Goal: Task Accomplishment & Management: Manage account settings

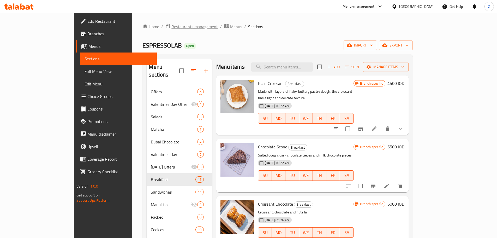
click at [171, 30] on span "Restaurants management" at bounding box center [194, 26] width 46 height 6
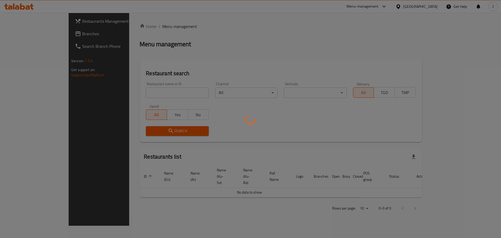
click at [141, 82] on div at bounding box center [250, 119] width 501 height 238
click at [144, 86] on div at bounding box center [250, 119] width 501 height 238
click at [144, 87] on div at bounding box center [250, 119] width 501 height 238
click at [149, 94] on div at bounding box center [250, 119] width 501 height 238
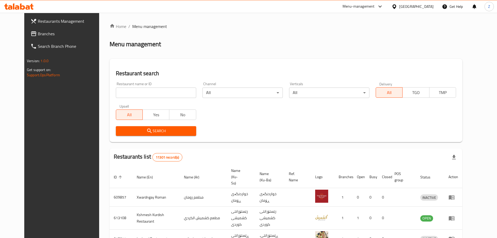
click at [149, 94] on input "search" at bounding box center [156, 92] width 80 height 10
paste input "657368"
type input "657368"
click at [123, 126] on button "Search" at bounding box center [156, 131] width 80 height 10
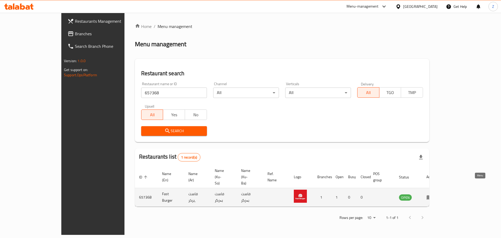
click at [330, 143] on icon "enhanced table" at bounding box center [429, 197] width 6 height 4
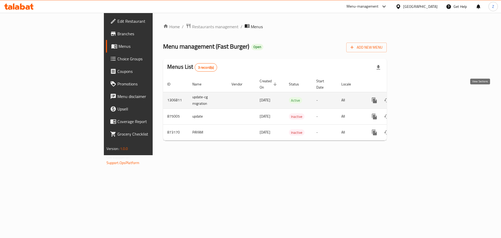
click at [330, 97] on icon "enhanced table" at bounding box center [412, 100] width 6 height 6
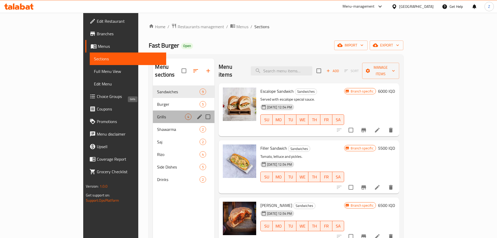
click at [157, 113] on span "Grills" at bounding box center [171, 116] width 28 height 6
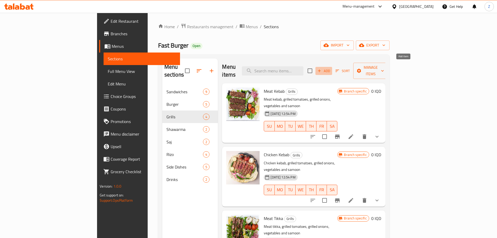
click at [330, 68] on span "Add" at bounding box center [324, 71] width 14 height 6
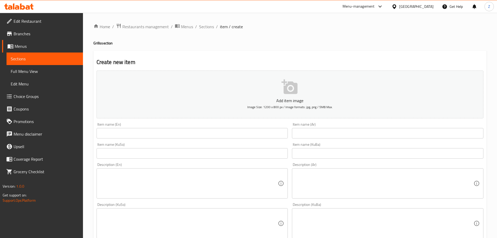
click at [174, 137] on input "text" at bounding box center [191, 133] width 191 height 10
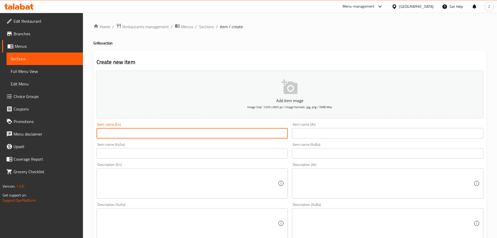
paste input "Moalaak"
type input "Moalaak"
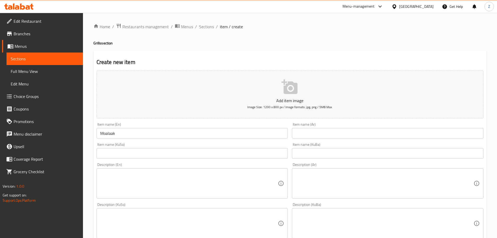
click at [330, 134] on input "text" at bounding box center [387, 133] width 191 height 10
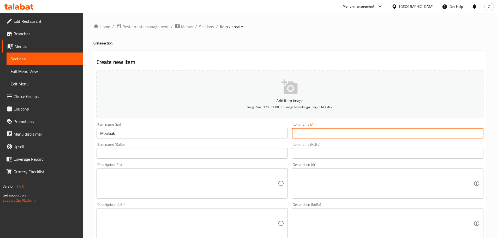
paste input "معلاك"
type input "معلاك"
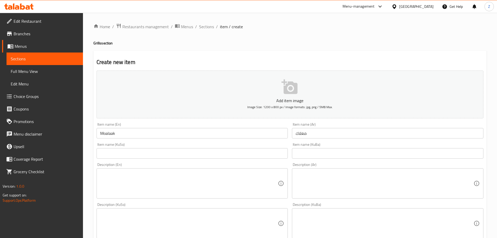
click at [330, 143] on div "Description (Ar)" at bounding box center [387, 183] width 191 height 30
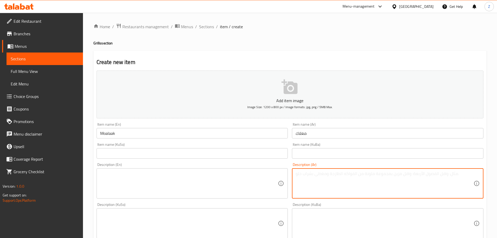
paste textarea "معلاك يقدم مع, طماطم مشوية, بصل مشوي ومخلل"
click at [330, 143] on textarea "معلاك يقدم مع, طماطم مشوية, بصل مشوي ومخلل" at bounding box center [384, 183] width 178 height 25
type textarea "معلاك يقدم مع, طماطم مشوية, بصل مشوي ومخلل"
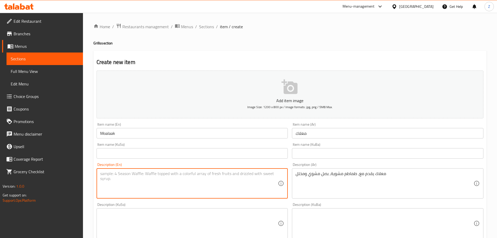
click at [161, 143] on textarea at bounding box center [189, 183] width 178 height 25
paste textarea "Moalaak served with, grilled tomatoes, grilled onions and pickles."
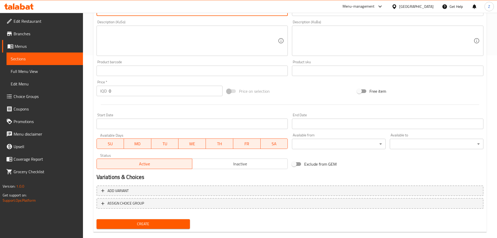
scroll to position [183, 0]
type textarea "Moalaak served with, grilled tomatoes, grilled onions and pickles."
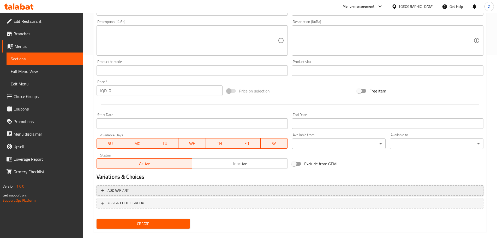
click at [148, 143] on span "Add variant" at bounding box center [289, 190] width 377 height 7
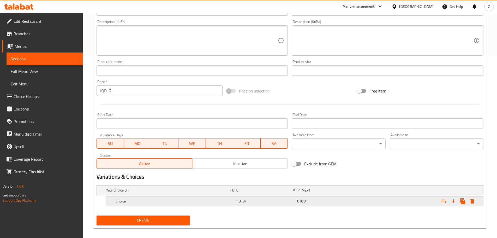
click at [136, 143] on div "Choice" at bounding box center [167, 189] width 124 height 7
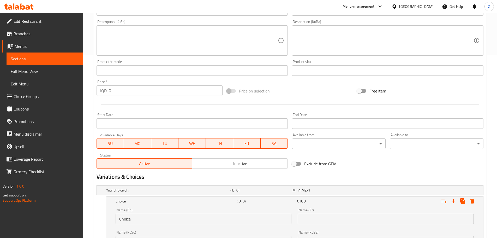
click at [187, 143] on input "Choice" at bounding box center [204, 218] width 176 height 10
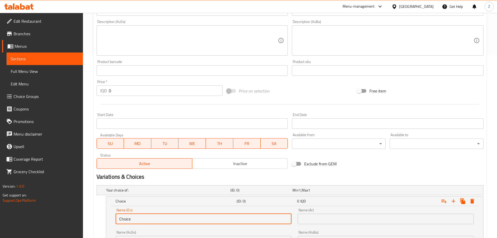
click at [187, 143] on input "Choice" at bounding box center [204, 218] width 176 height 10
type input "Nafar"
click at [330, 143] on input "text" at bounding box center [386, 218] width 176 height 10
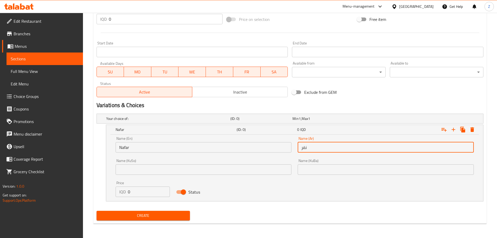
scroll to position [254, 0]
type input "نفر"
click at [144, 143] on input "0" at bounding box center [149, 191] width 42 height 10
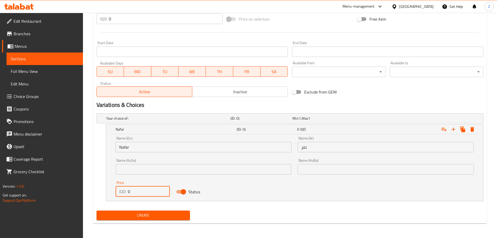
click at [144, 143] on input "0" at bounding box center [149, 191] width 42 height 10
type input "20000"
click at [330, 127] on icon "Expand" at bounding box center [453, 129] width 6 height 6
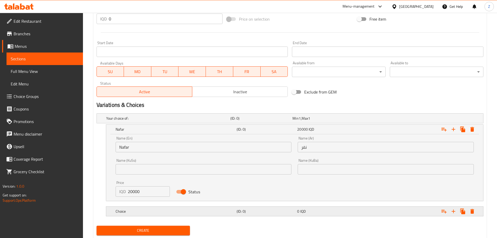
click at [276, 124] on div "Choice (ID: 0) 0 IQD" at bounding box center [291, 117] width 373 height 11
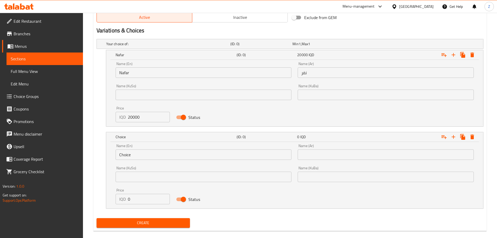
scroll to position [333, 0]
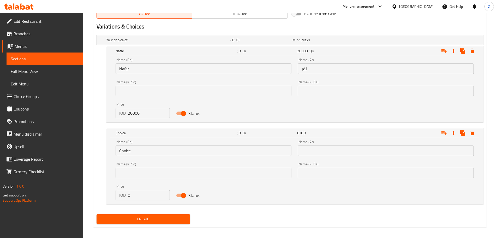
drag, startPoint x: 140, startPoint y: 158, endPoint x: 148, endPoint y: 145, distance: 14.9
click at [141, 143] on div "Name (En) Choice Name (En)" at bounding box center [203, 148] width 182 height 22
click at [148, 143] on div "Name (En) Choice Name (En)" at bounding box center [204, 148] width 176 height 16
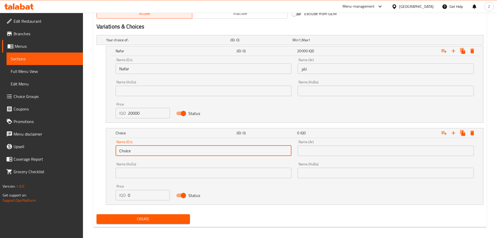
click at [153, 143] on input "Choice" at bounding box center [204, 150] width 176 height 10
type input "Half Nafar"
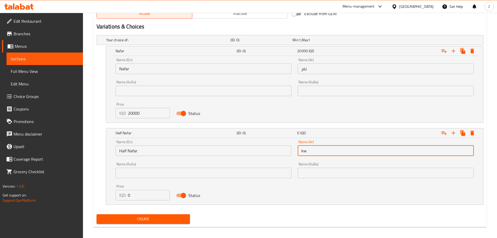
type input "k"
type input "نص نفر"
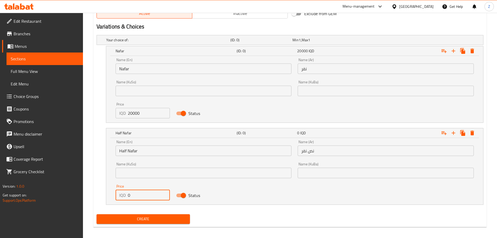
click at [138, 143] on input "0" at bounding box center [149, 195] width 42 height 10
type input "10000"
click at [330, 136] on button "Expand" at bounding box center [453, 132] width 9 height 9
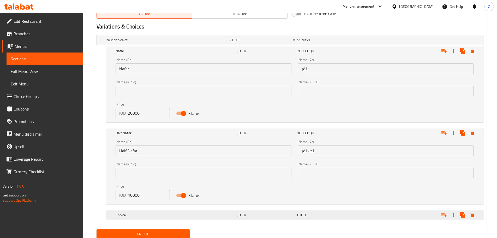
click at [223, 43] on h5 "Choice" at bounding box center [167, 39] width 122 height 5
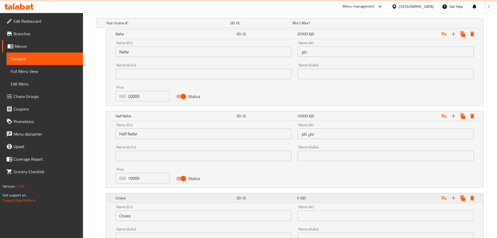
scroll to position [359, 0]
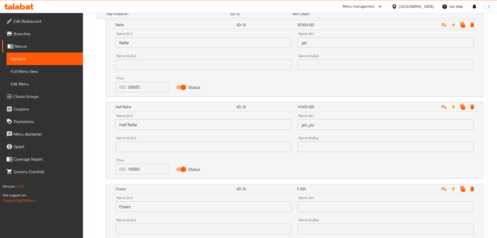
click at [146, 143] on input "Choice" at bounding box center [204, 206] width 176 height 10
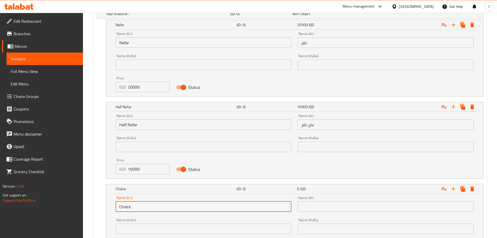
click at [146, 143] on input "Choice" at bounding box center [204, 206] width 176 height 10
type input "Shish"
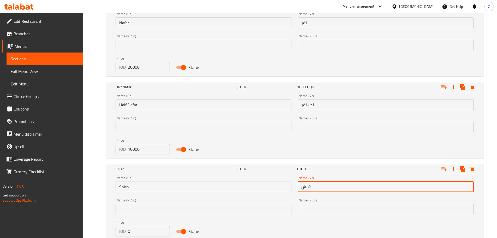
scroll to position [418, 0]
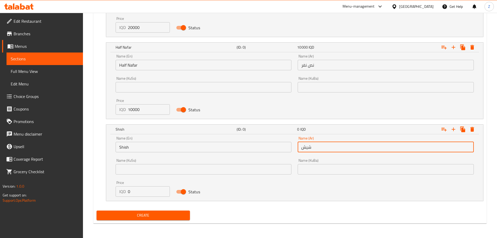
type input "شيش"
click at [132, 143] on div "Price IQD 0 Price" at bounding box center [143, 188] width 55 height 16
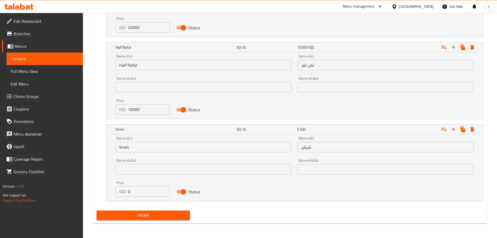
click at [136, 143] on input "0" at bounding box center [149, 191] width 42 height 10
type input "5000"
click at [148, 143] on span "Create" at bounding box center [143, 215] width 85 height 7
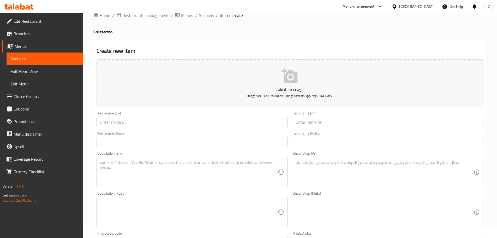
scroll to position [0, 0]
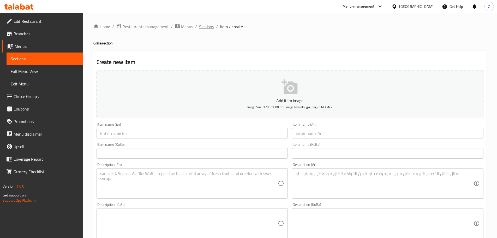
click at [208, 24] on span "Sections" at bounding box center [206, 26] width 15 height 6
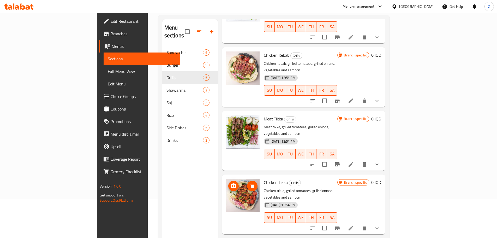
scroll to position [73, 0]
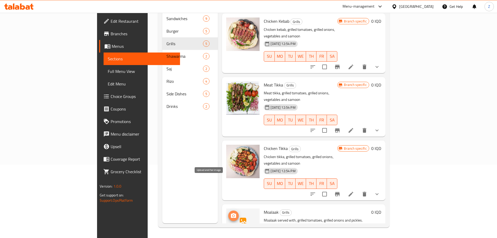
click at [230, 143] on icon "upload picture" at bounding box center [233, 215] width 6 height 6
click at [228, 143] on span "upload picture" at bounding box center [233, 215] width 10 height 6
click at [231, 143] on icon "upload picture" at bounding box center [233, 215] width 5 height 5
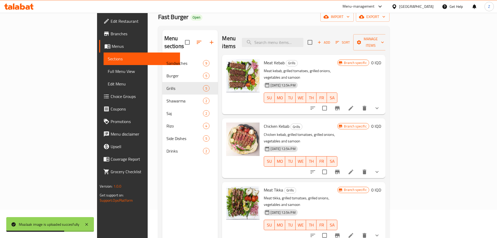
scroll to position [0, 0]
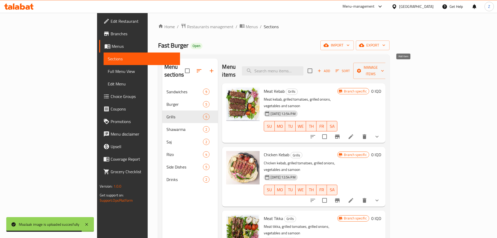
click at [330, 68] on span "Add" at bounding box center [324, 71] width 14 height 6
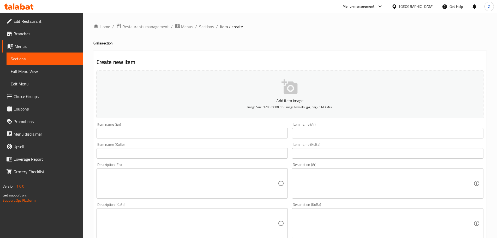
click at [142, 143] on div "Item name (KuSo) Item name (KuSo)" at bounding box center [191, 150] width 191 height 16
click at [142, 141] on div "Item name (KuSo) Item name (KuSo)" at bounding box center [192, 150] width 196 height 20
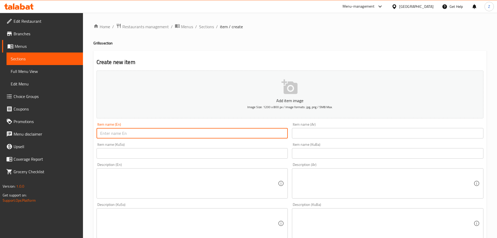
click at [142, 135] on input "text" at bounding box center [191, 133] width 191 height 10
paste input "Riba Platter"
click at [107, 137] on input "Riba Platter" at bounding box center [191, 133] width 191 height 10
type input "Ribs Platter"
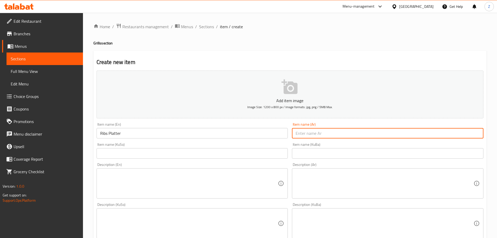
click at [324, 128] on input "text" at bounding box center [387, 133] width 191 height 10
paste input "طبق ضلوع لحم"
type input "طبق ضلوع لحم"
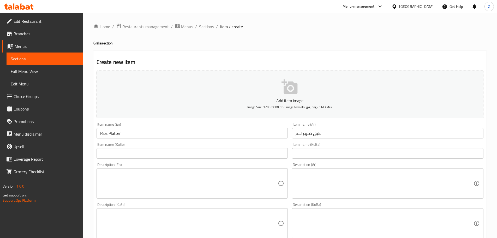
click at [327, 143] on textarea at bounding box center [384, 183] width 178 height 25
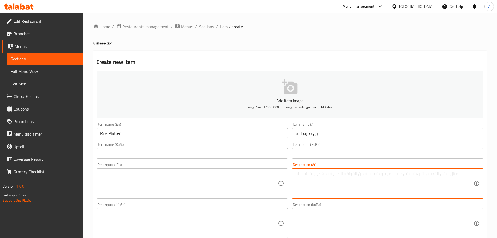
paste textarea "ضلوع لحم متبلة ومشوية, تقدم مع طماطم مشوية, بصل مشوي, بقدونس ومخلل."
type textarea "ضلوع لحم متبلة ومشوية, تقدم مع طماطم مشوية, بصل مشوي, بقدونس ومخلل."
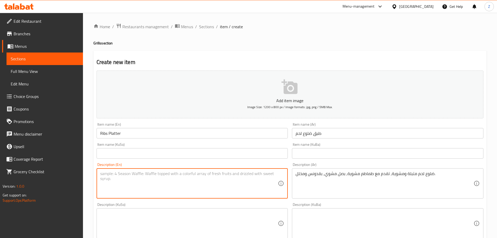
click at [164, 143] on textarea at bounding box center [189, 183] width 178 height 25
paste textarea "Marinated and grilled beef ribs, served with grilled tomatoes, grilled onions, …"
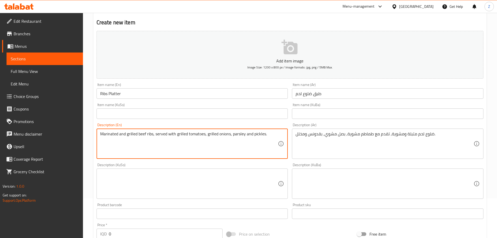
scroll to position [78, 0]
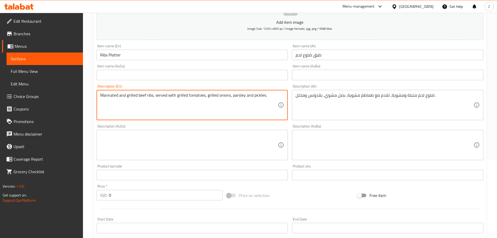
type textarea "Marinated and grilled beef ribs, served with grilled tomatoes, grilled onions, …"
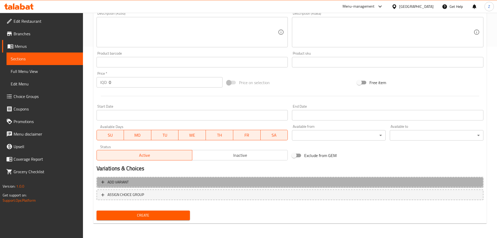
click at [135, 143] on span "Add variant" at bounding box center [289, 182] width 377 height 7
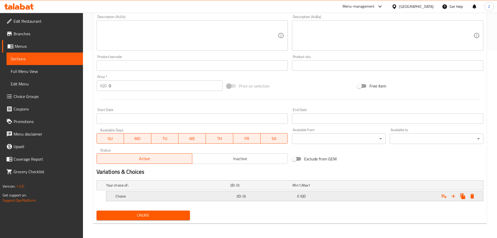
click at [134, 143] on h5 "Choice" at bounding box center [167, 184] width 122 height 5
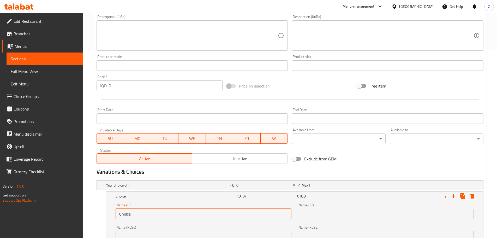
click at [134, 143] on input "Choice" at bounding box center [204, 213] width 176 height 10
type input "Nafar"
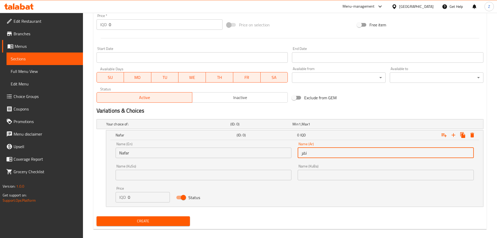
scroll to position [254, 0]
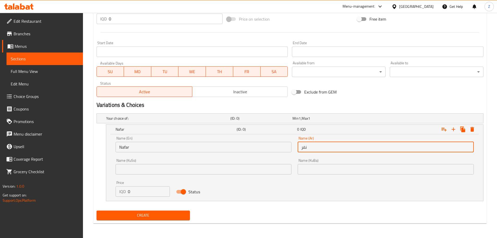
type input "نفر"
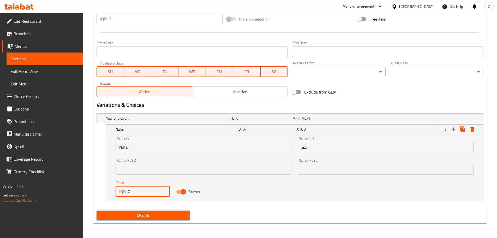
click at [141, 143] on input "0" at bounding box center [149, 191] width 42 height 10
type input "28000"
click at [330, 128] on icon "Expand" at bounding box center [453, 129] width 6 height 6
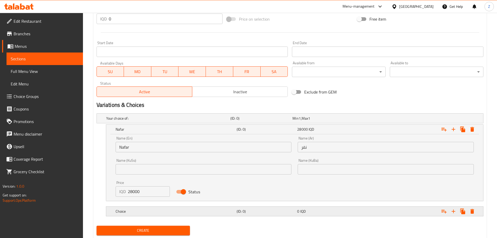
click at [141, 121] on h5 "Choice" at bounding box center [167, 118] width 122 height 5
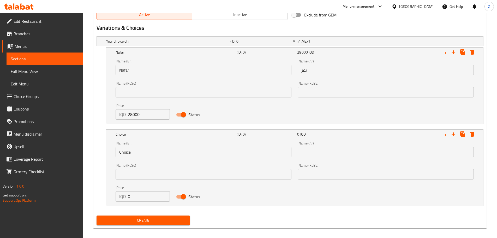
scroll to position [335, 0]
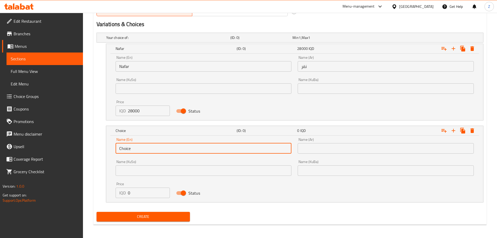
click at [159, 143] on input "Choice" at bounding box center [204, 148] width 176 height 10
type input "Half Nafar"
click at [319, 143] on input "text" at bounding box center [386, 148] width 176 height 10
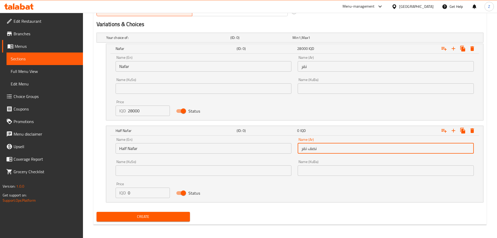
type input "نصف نفر"
click at [137, 143] on input "0" at bounding box center [149, 192] width 42 height 10
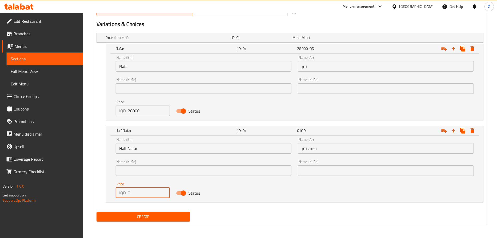
click at [137, 143] on input "0" at bounding box center [149, 192] width 42 height 10
click at [131, 143] on input "014000" at bounding box center [149, 192] width 42 height 10
type input "14000"
click at [132, 143] on span "Create" at bounding box center [143, 216] width 85 height 7
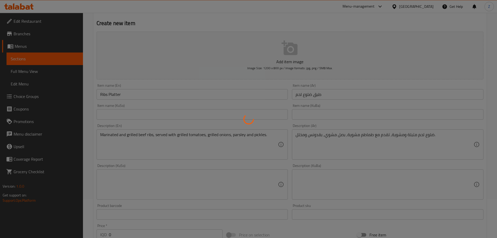
scroll to position [0, 0]
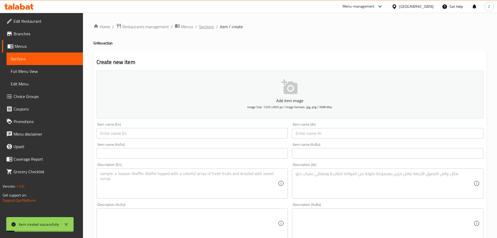
click at [204, 28] on span "Sections" at bounding box center [206, 26] width 15 height 6
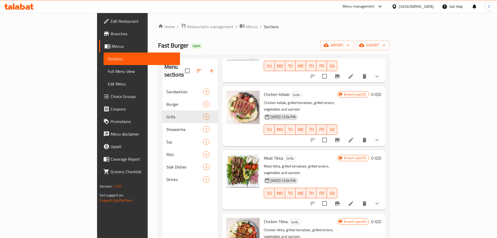
scroll to position [73, 0]
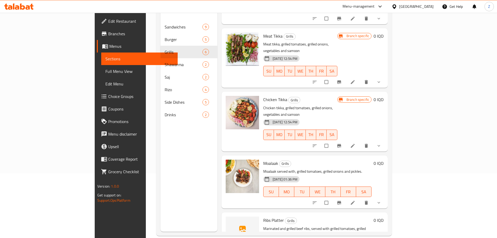
scroll to position [73, 0]
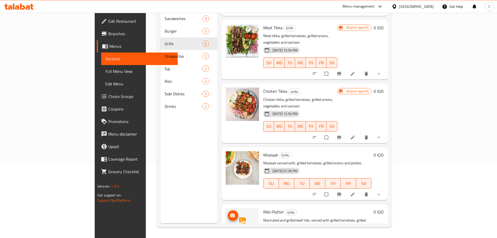
click at [232, 214] on circle "upload picture" at bounding box center [232, 214] width 1 height 1
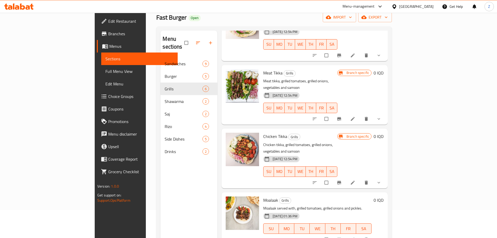
scroll to position [0, 0]
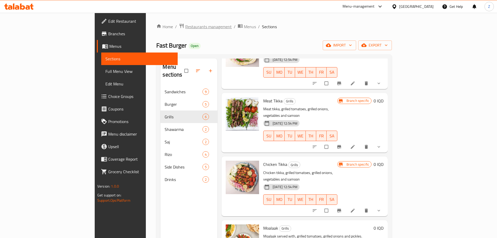
click at [185, 27] on span "Restaurants management" at bounding box center [208, 26] width 46 height 6
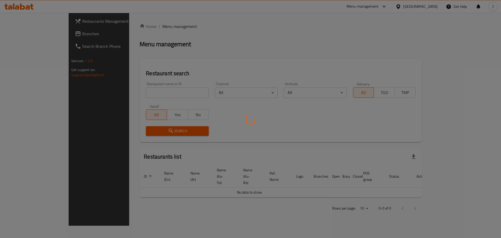
click at [145, 94] on div at bounding box center [250, 119] width 501 height 238
click at [156, 92] on div at bounding box center [250, 119] width 501 height 238
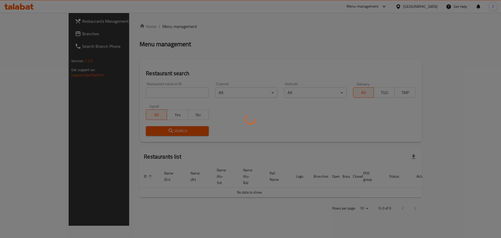
click at [168, 81] on div at bounding box center [250, 119] width 501 height 238
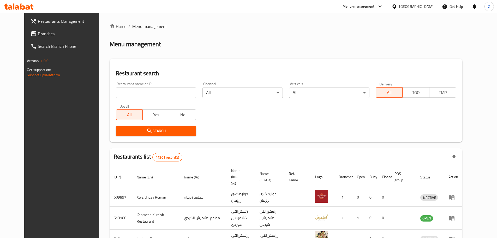
drag, startPoint x: 161, startPoint y: 98, endPoint x: 163, endPoint y: 94, distance: 4.6
click at [161, 98] on div "Restaurant name or ID Restaurant name or ID" at bounding box center [156, 90] width 87 height 22
click at [163, 94] on input "search" at bounding box center [156, 92] width 80 height 10
paste input "698550"
type input "698550"
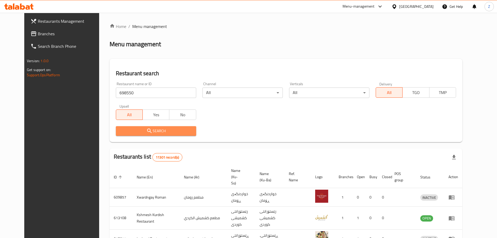
click at [158, 126] on button "Search" at bounding box center [156, 131] width 80 height 10
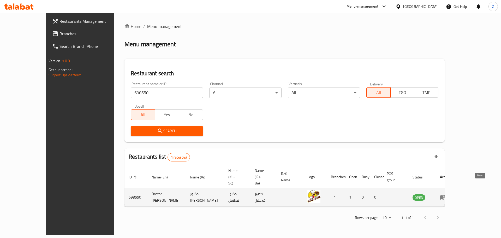
click at [446, 195] on icon "enhanced table" at bounding box center [443, 197] width 6 height 4
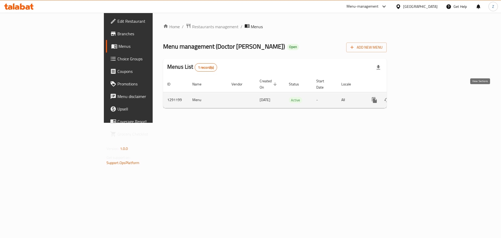
click at [415, 97] on icon "enhanced table" at bounding box center [412, 100] width 6 height 6
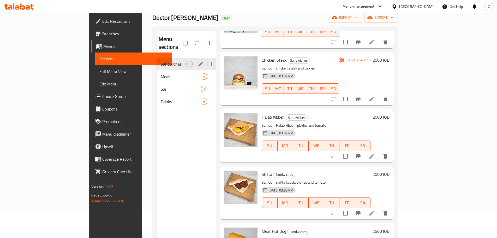
scroll to position [21, 0]
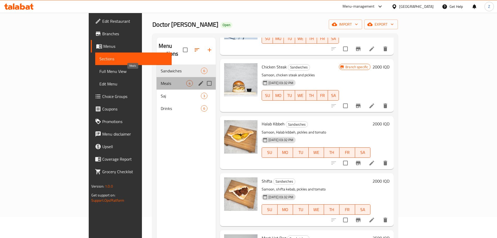
click at [161, 80] on span "Meals" at bounding box center [174, 83] width 26 height 6
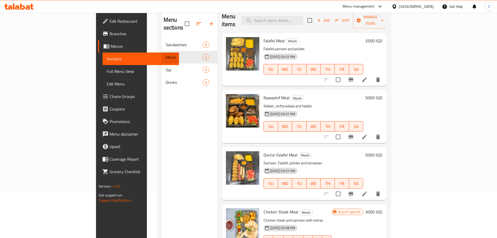
scroll to position [21, 0]
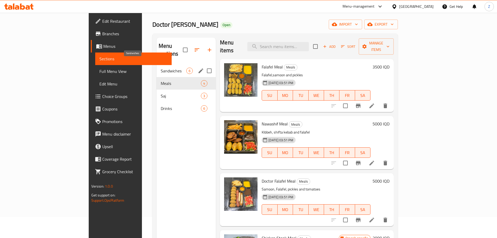
click at [161, 68] on span "Sandwiches" at bounding box center [174, 71] width 26 height 6
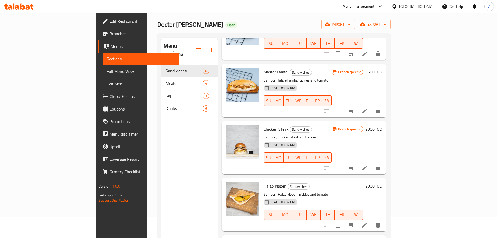
scroll to position [82, 0]
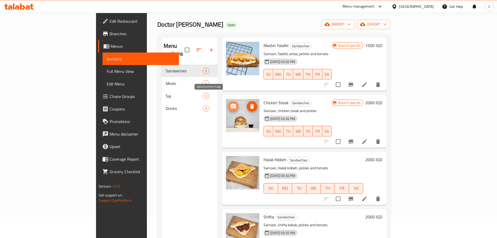
click at [231, 104] on icon "upload picture" at bounding box center [233, 106] width 5 height 5
